Goal: Find specific page/section

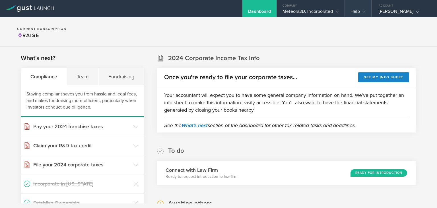
click at [359, 9] on div "Help" at bounding box center [357, 13] width 15 height 9
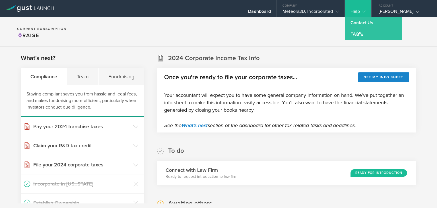
click at [295, 33] on section "Current Subscription Raise" at bounding box center [218, 32] width 437 height 30
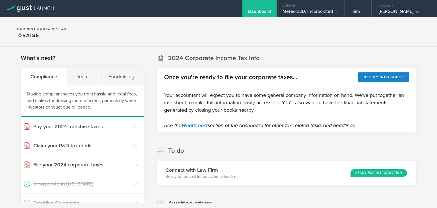
click at [325, 60] on section "2024 Corporate Income Tax Info Once you're ready to file your corporate taxes..…" at bounding box center [286, 93] width 259 height 78
click at [391, 12] on div "[PERSON_NAME]" at bounding box center [402, 13] width 48 height 9
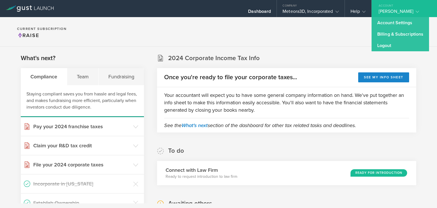
click at [298, 42] on section "Current Subscription Raise" at bounding box center [218, 32] width 437 height 30
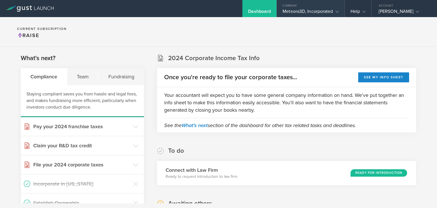
click at [304, 14] on div "Meteora3D, Incorporated" at bounding box center [310, 13] width 56 height 9
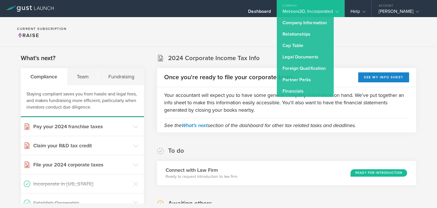
click at [228, 40] on section "Current Subscription Raise" at bounding box center [218, 32] width 437 height 30
